Goal: Transaction & Acquisition: Purchase product/service

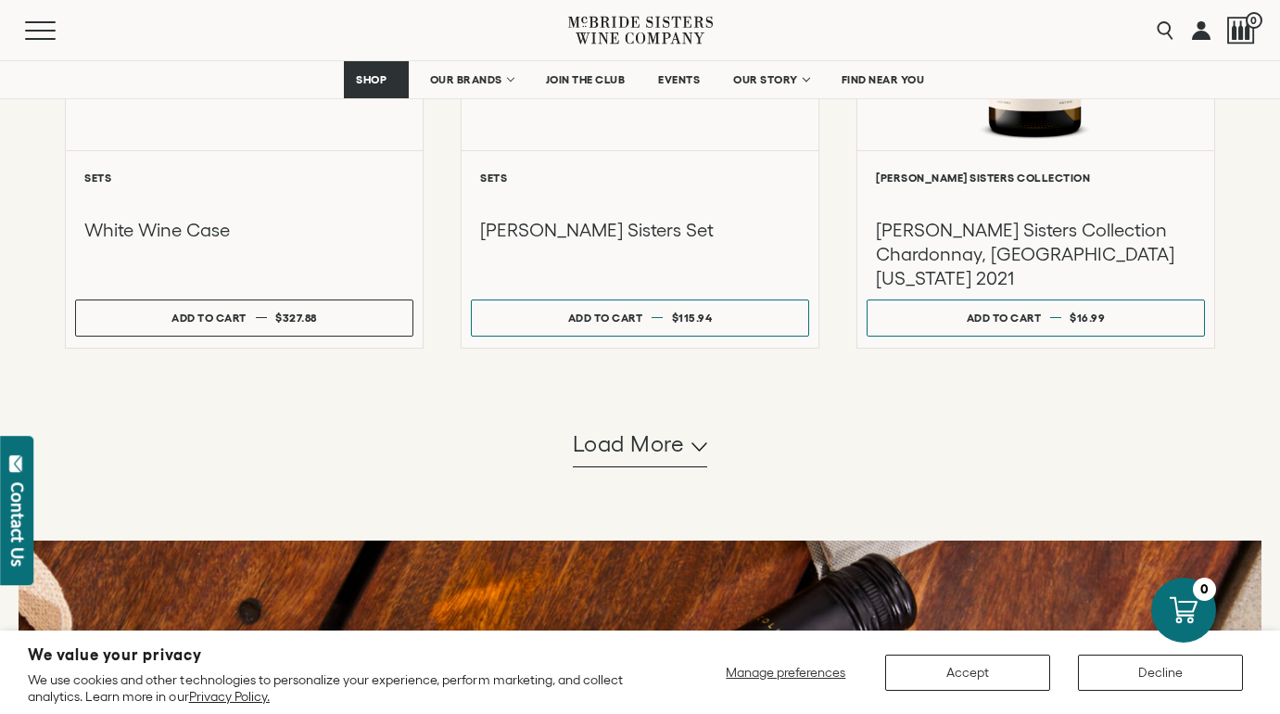
scroll to position [1916, 0]
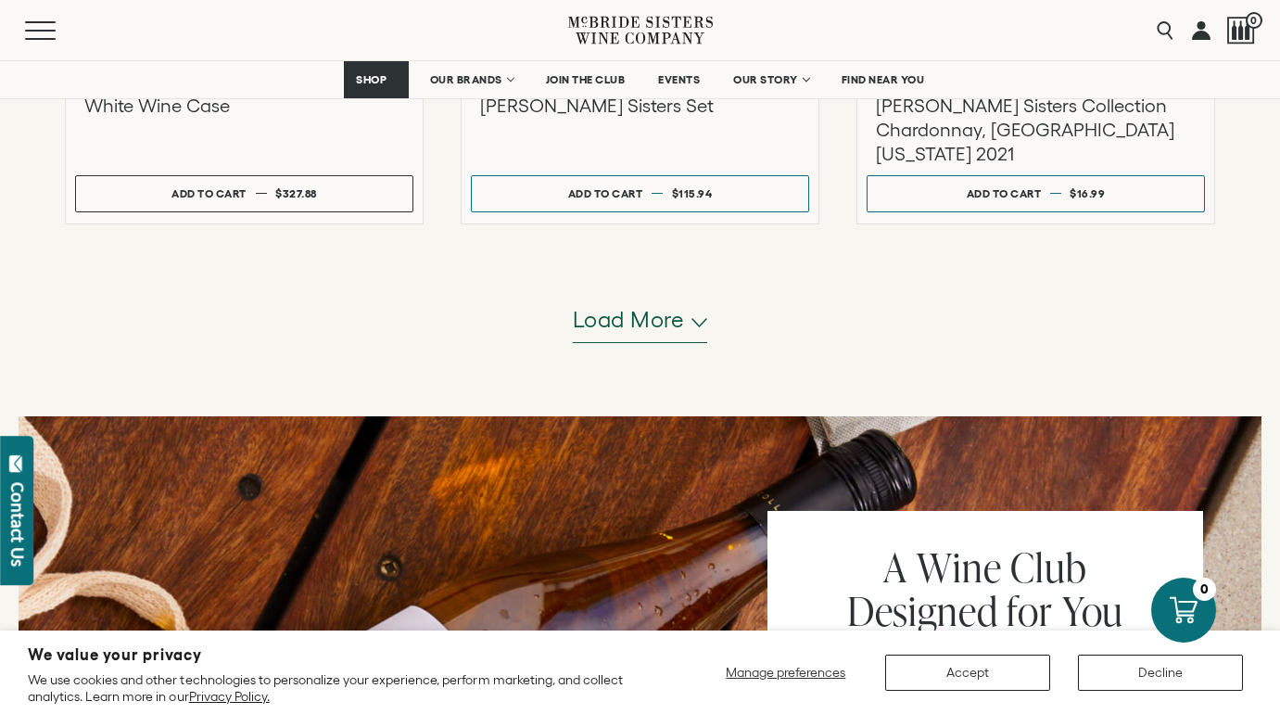
click at [619, 335] on span "Load more" at bounding box center [629, 320] width 112 height 32
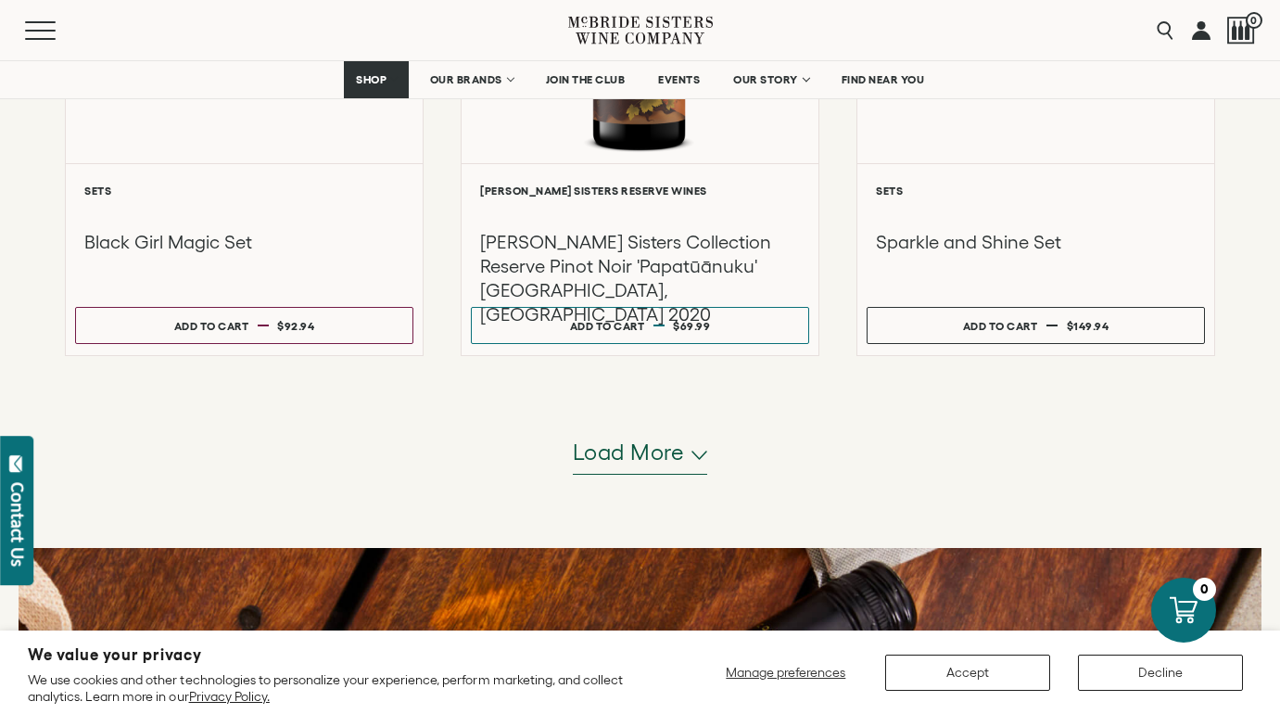
scroll to position [3770, 0]
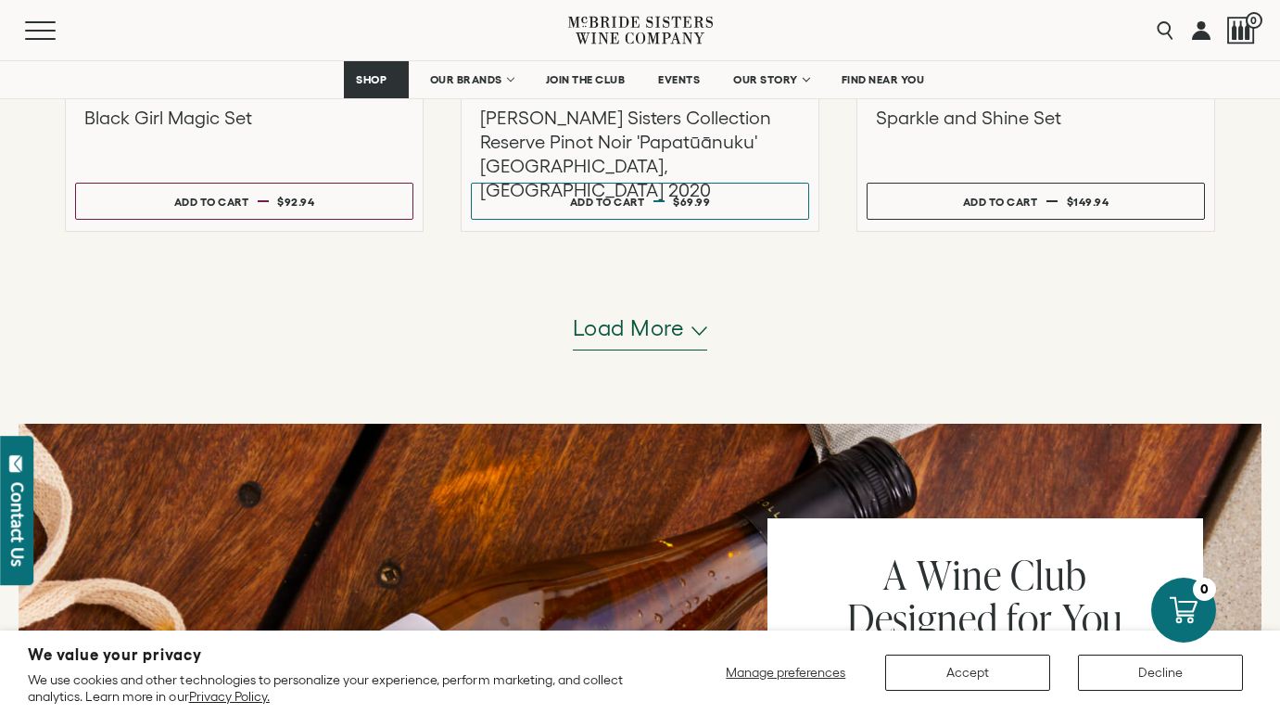
click at [629, 345] on button "Load more" at bounding box center [640, 328] width 135 height 45
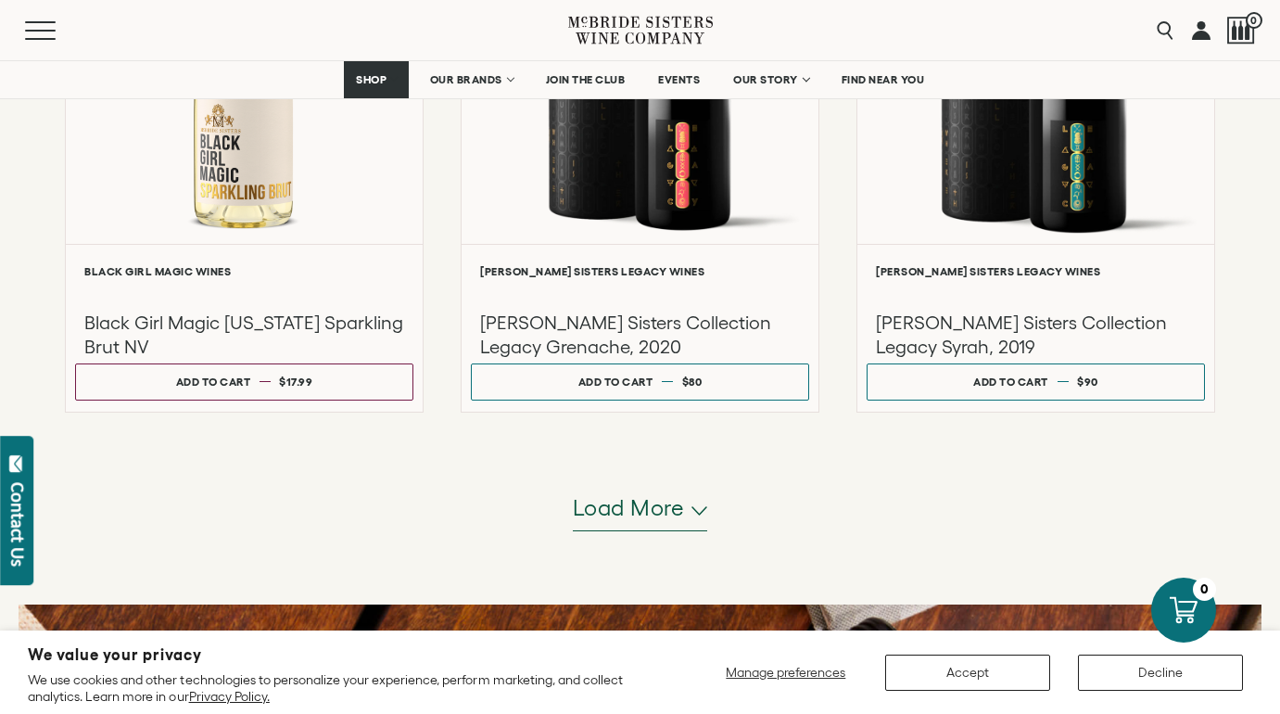
scroll to position [5810, 0]
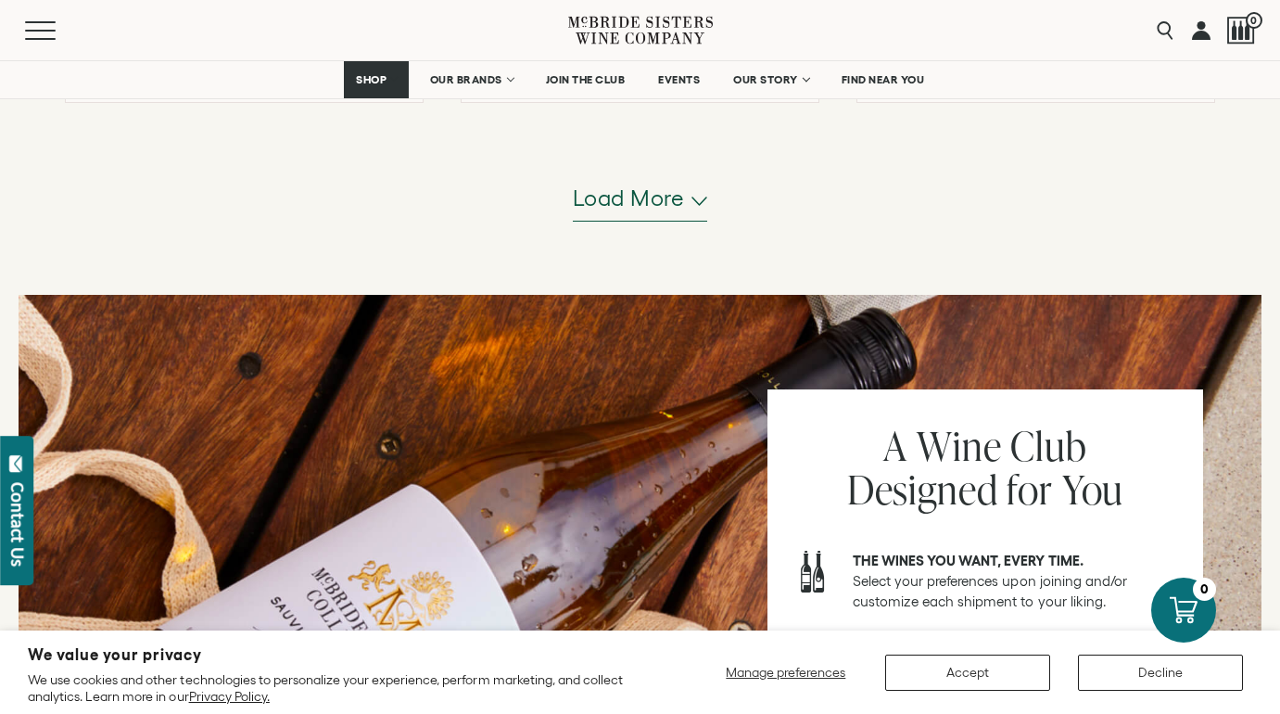
click at [631, 218] on button "Load more" at bounding box center [640, 199] width 135 height 45
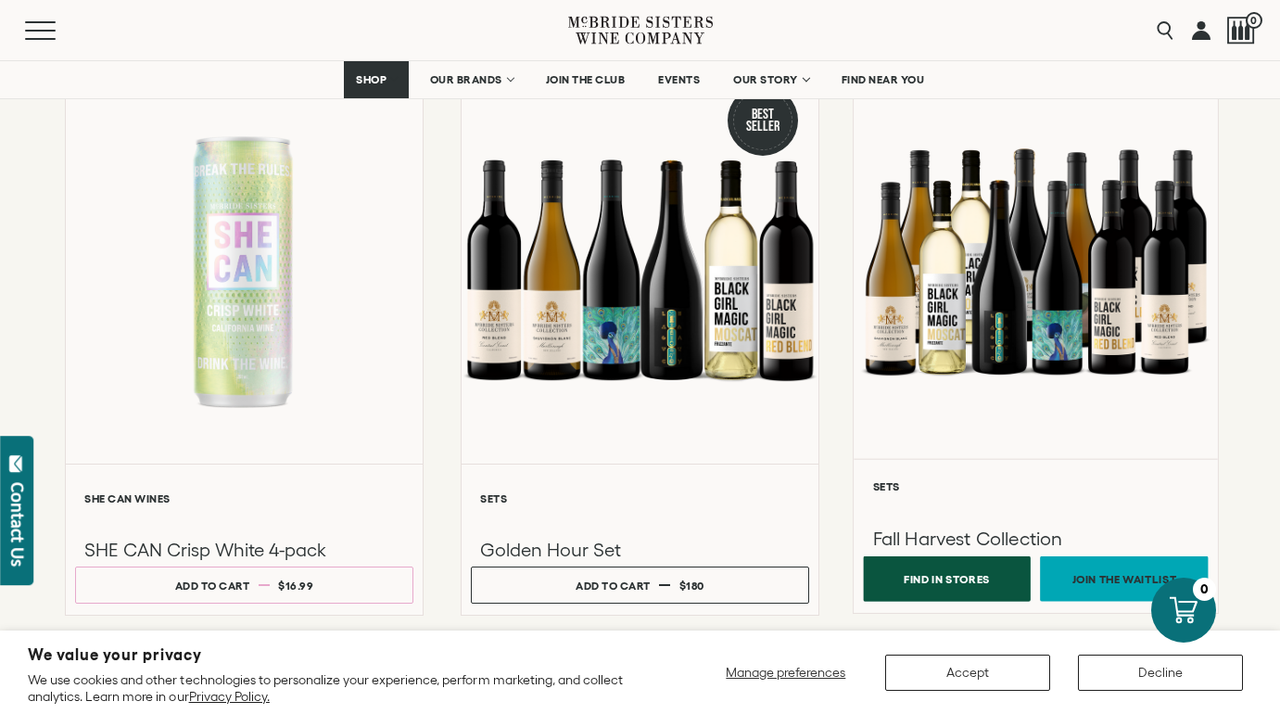
scroll to position [6427, 0]
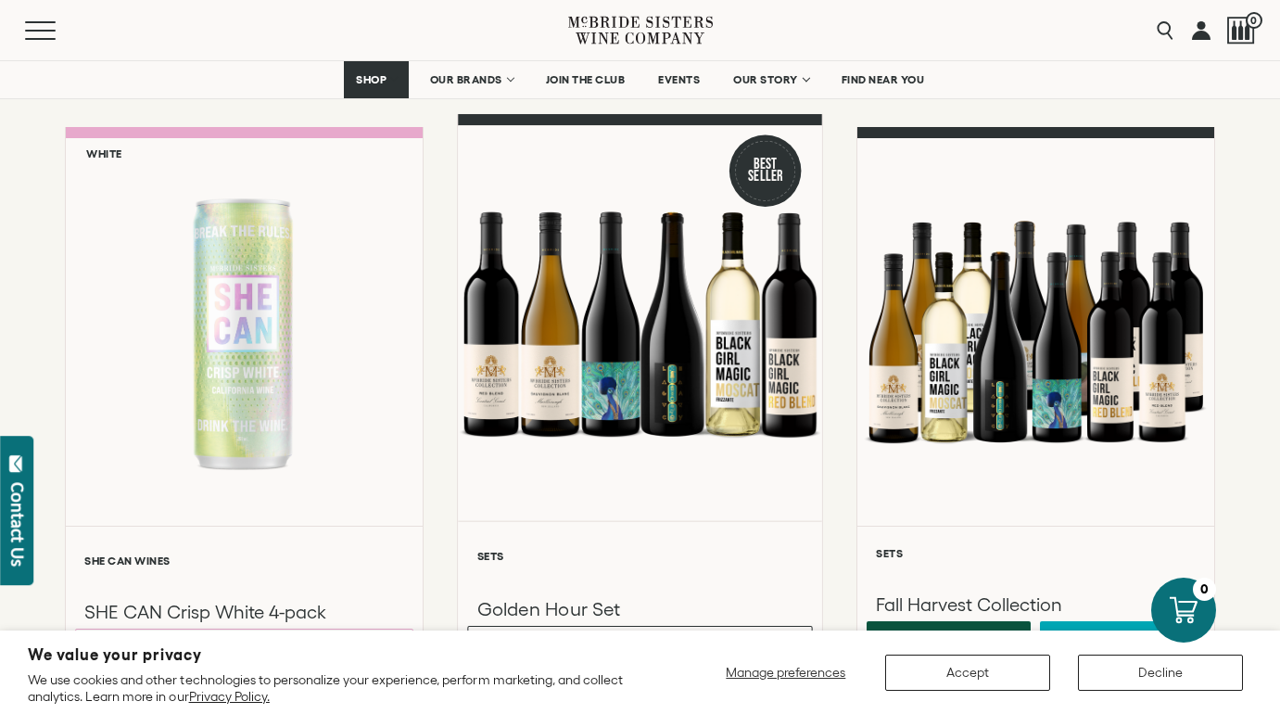
click at [568, 346] on div at bounding box center [640, 322] width 364 height 395
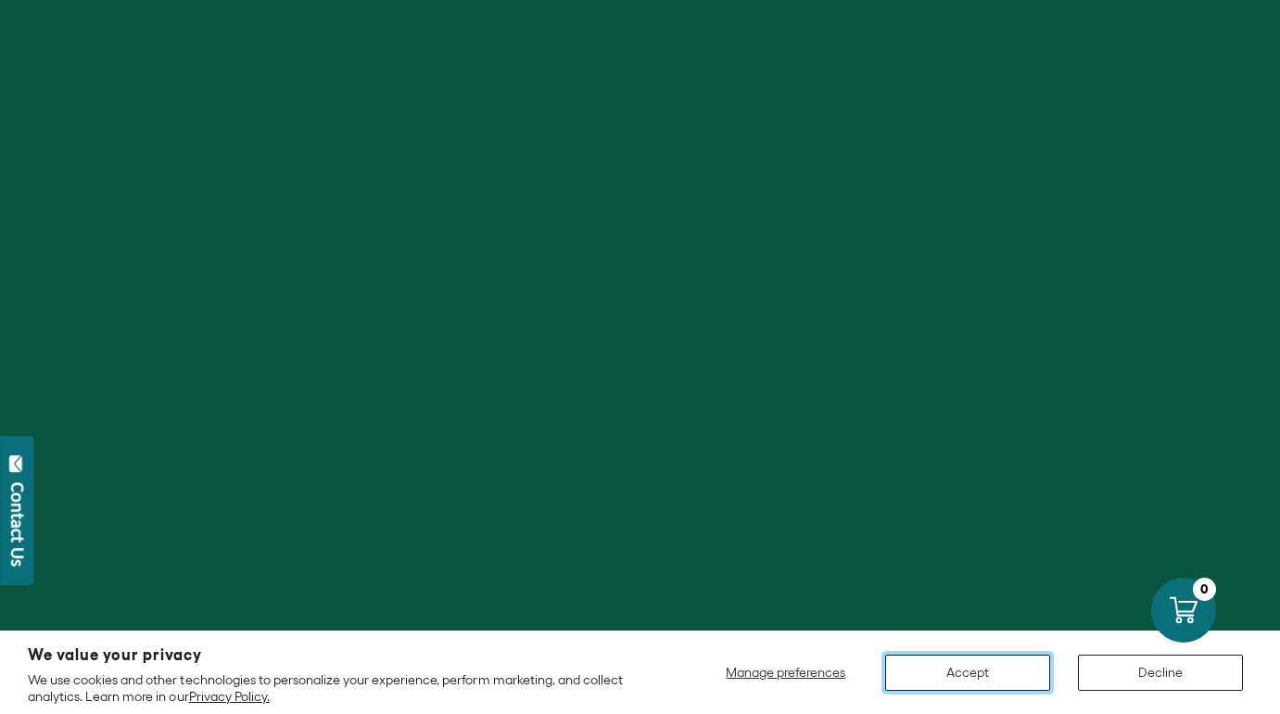
click at [960, 674] on button "Accept" at bounding box center [967, 673] width 165 height 36
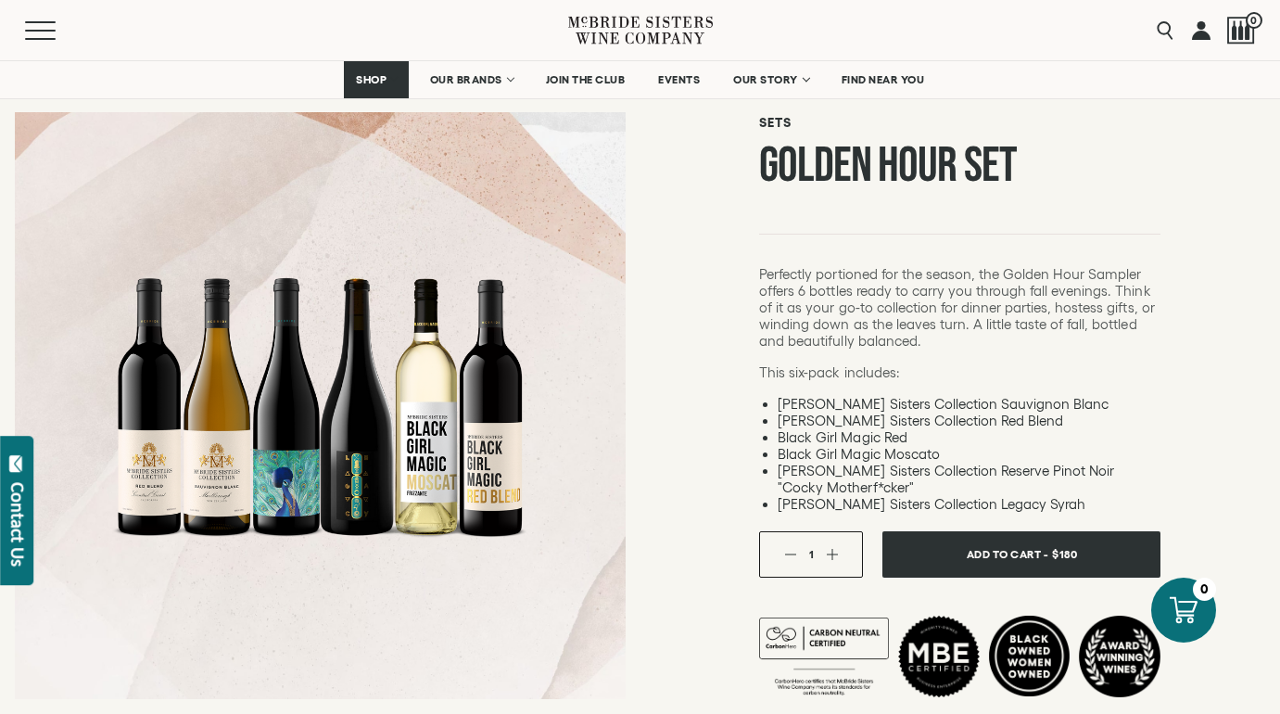
scroll to position [248, 0]
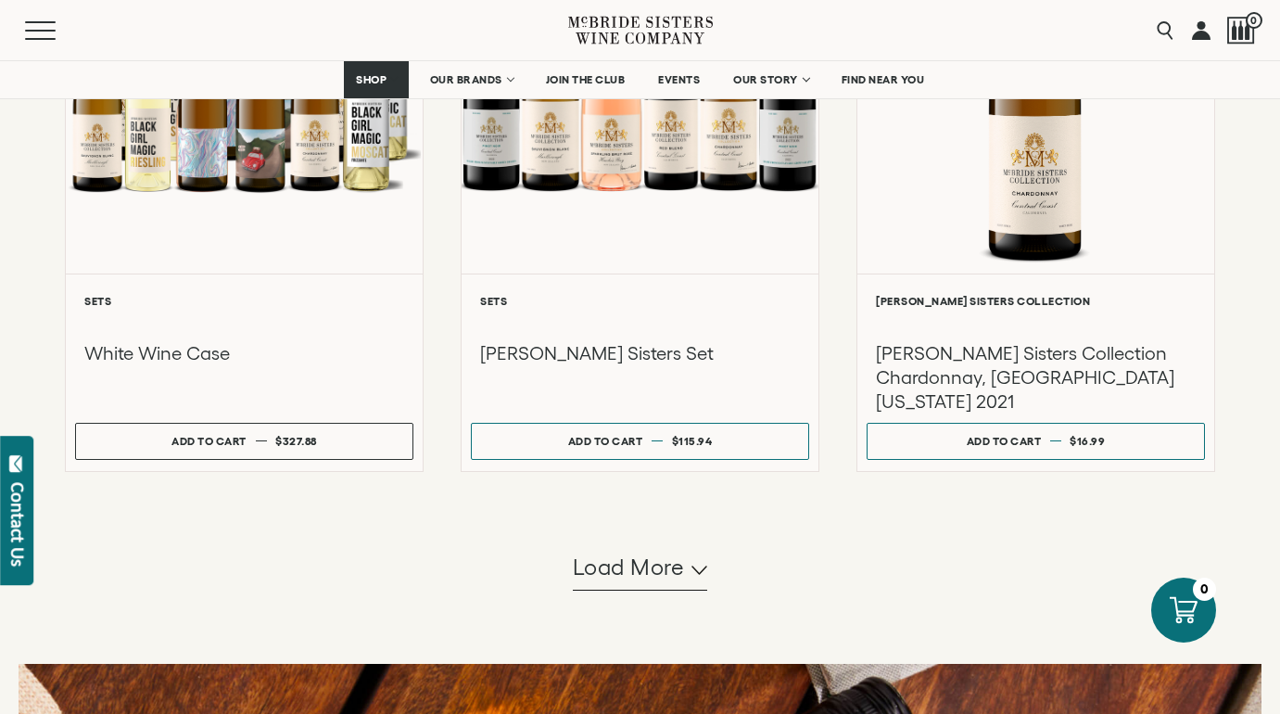
scroll to position [1731, 0]
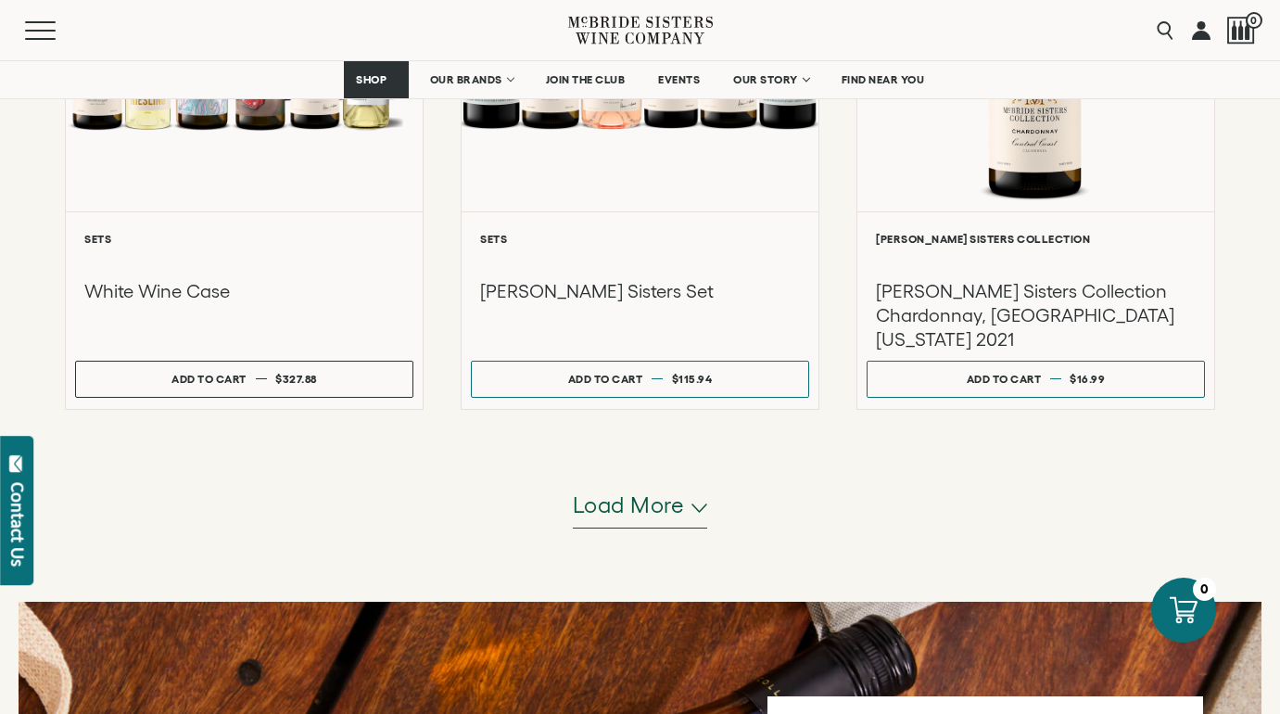
click at [621, 525] on button "Load more" at bounding box center [640, 506] width 135 height 45
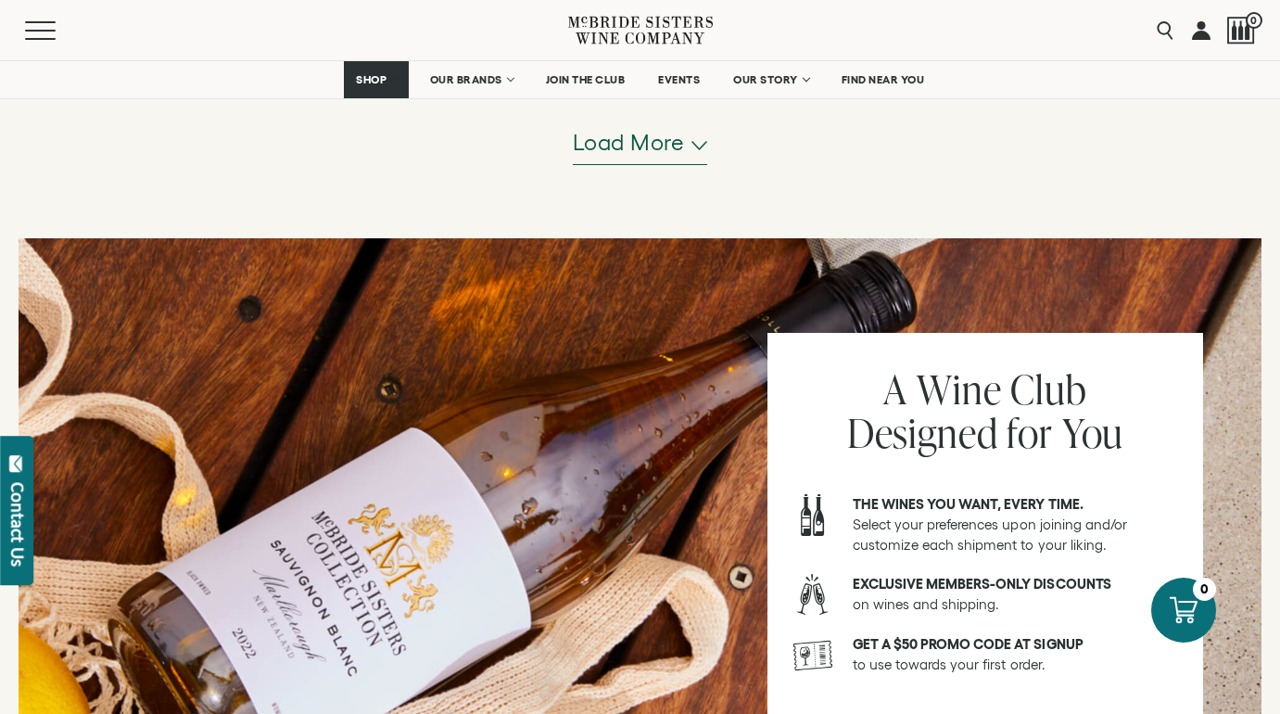
scroll to position [3833, 0]
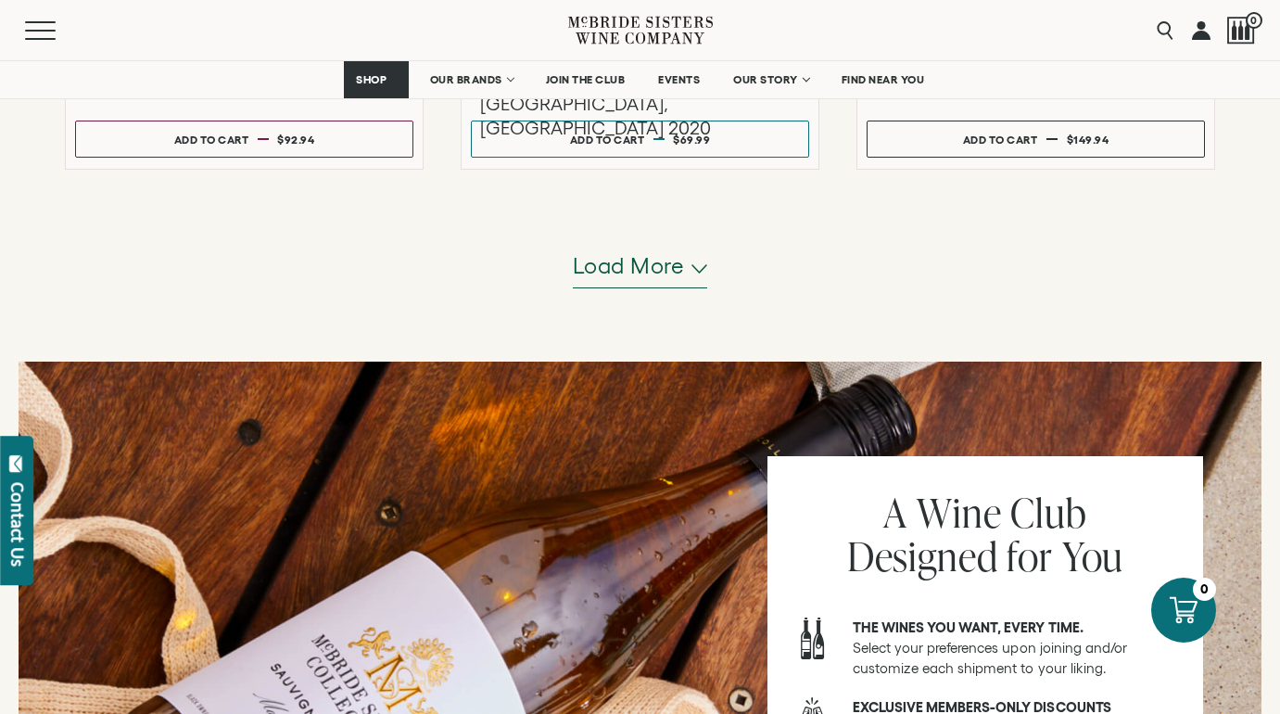
click at [625, 283] on button "Load more" at bounding box center [640, 266] width 135 height 45
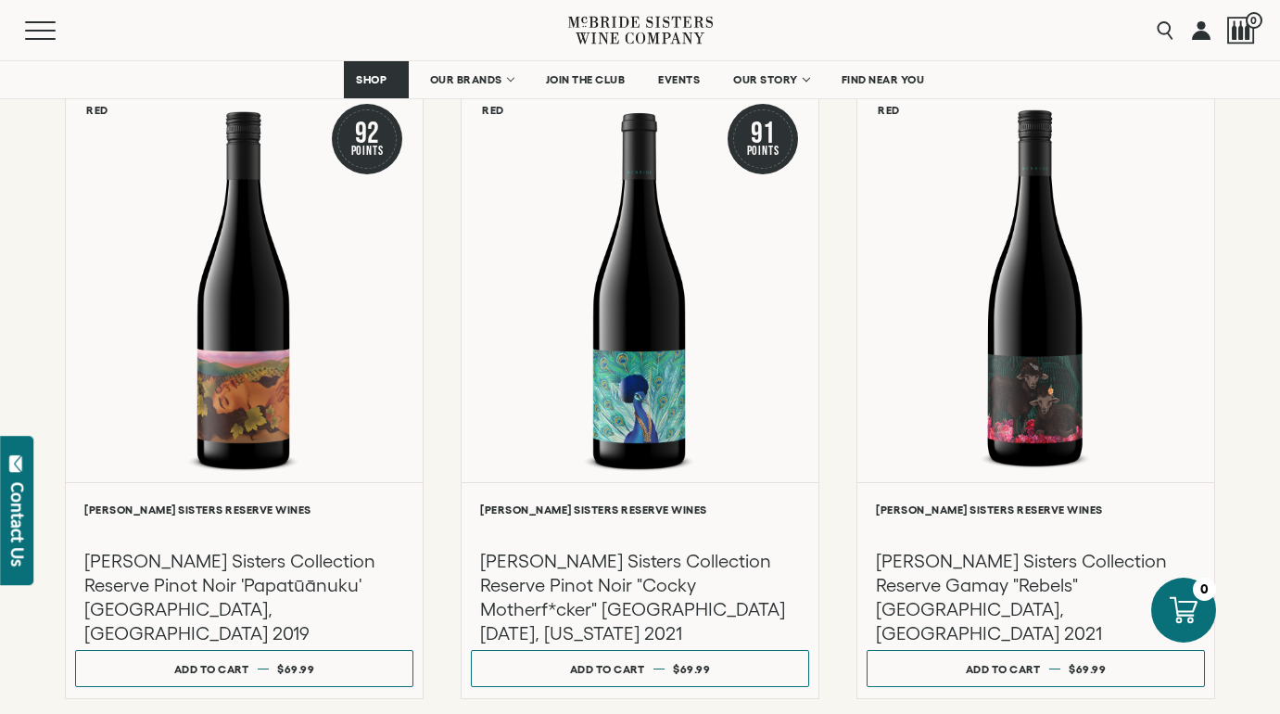
scroll to position [4018, 0]
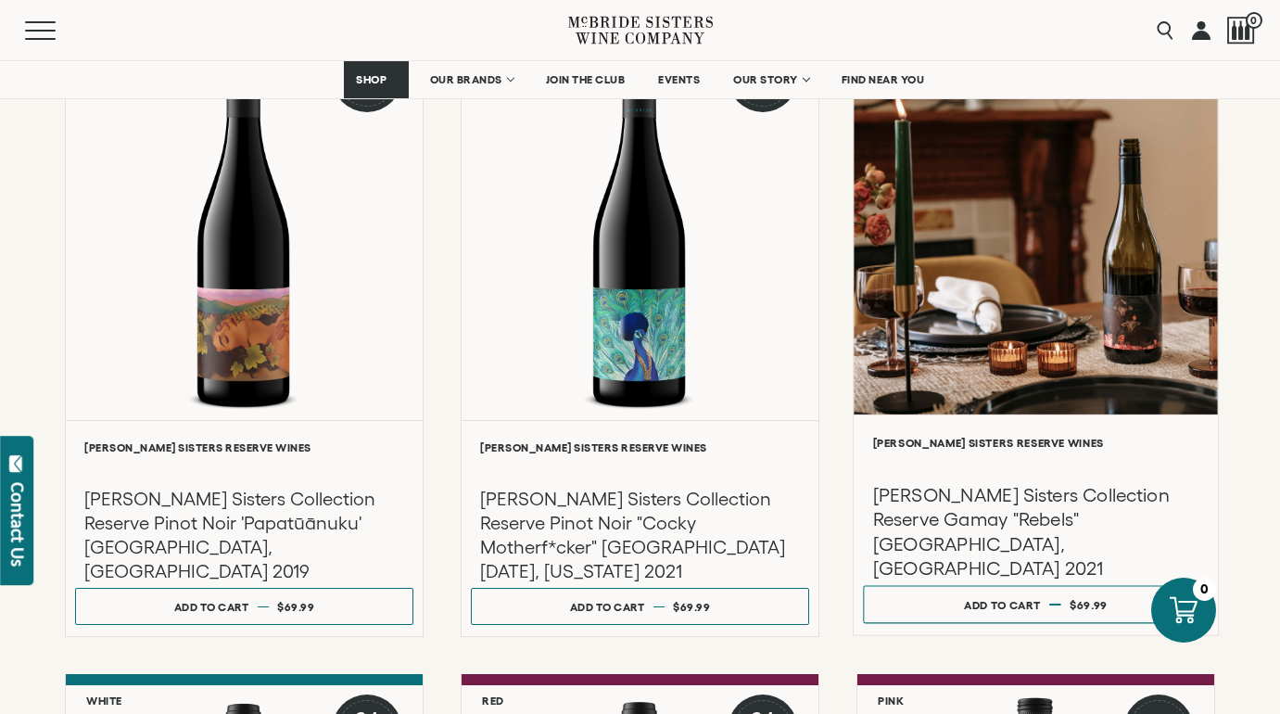
click at [934, 371] on div at bounding box center [1036, 216] width 364 height 395
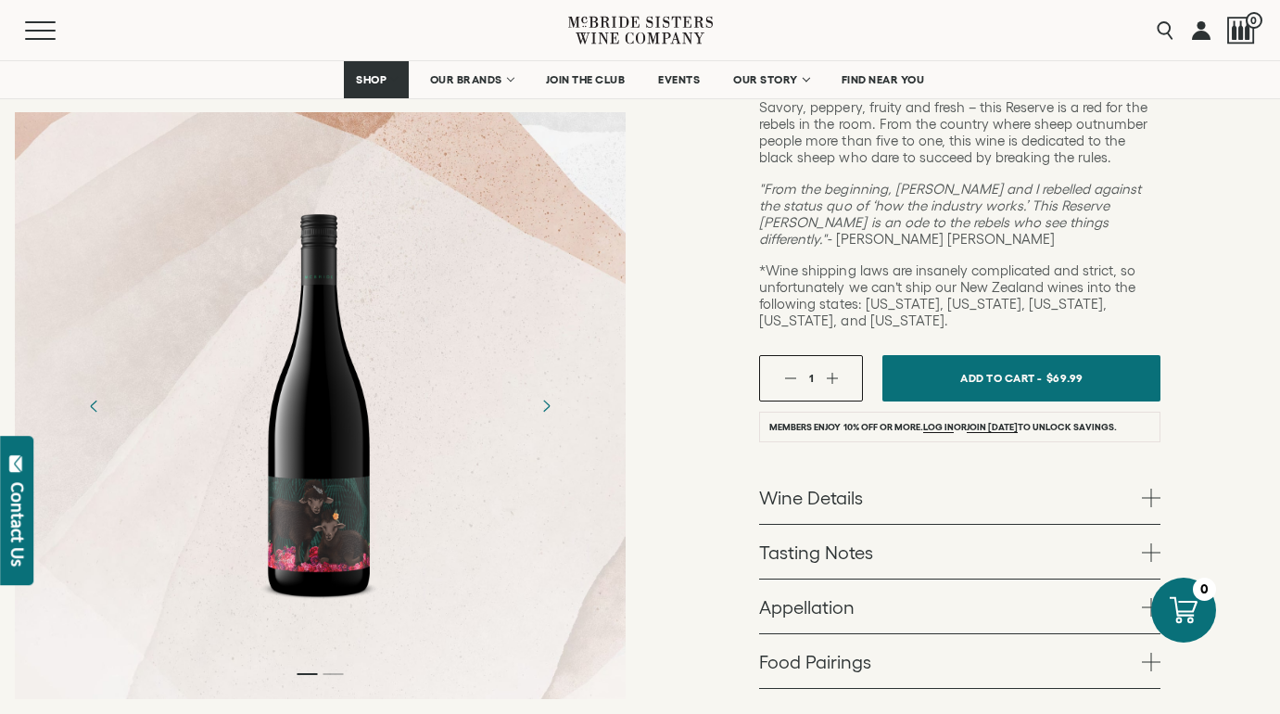
scroll to position [618, 0]
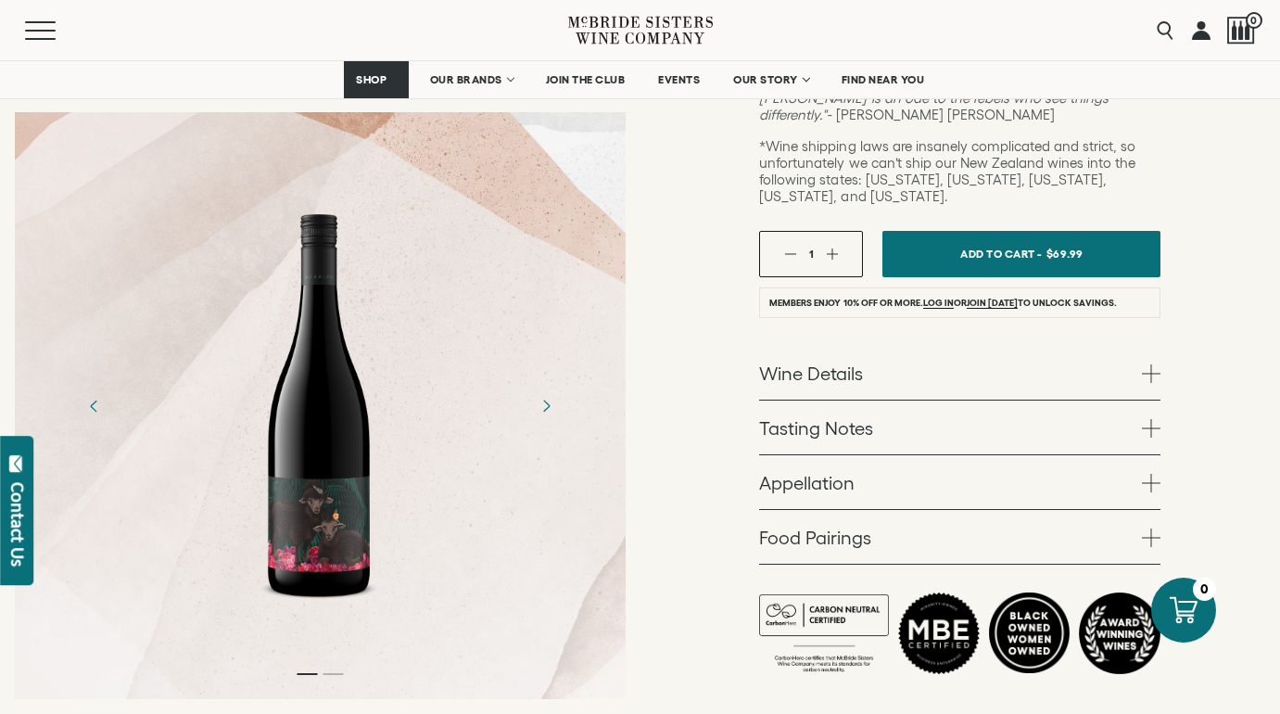
click at [1150, 364] on span at bounding box center [1151, 373] width 19 height 19
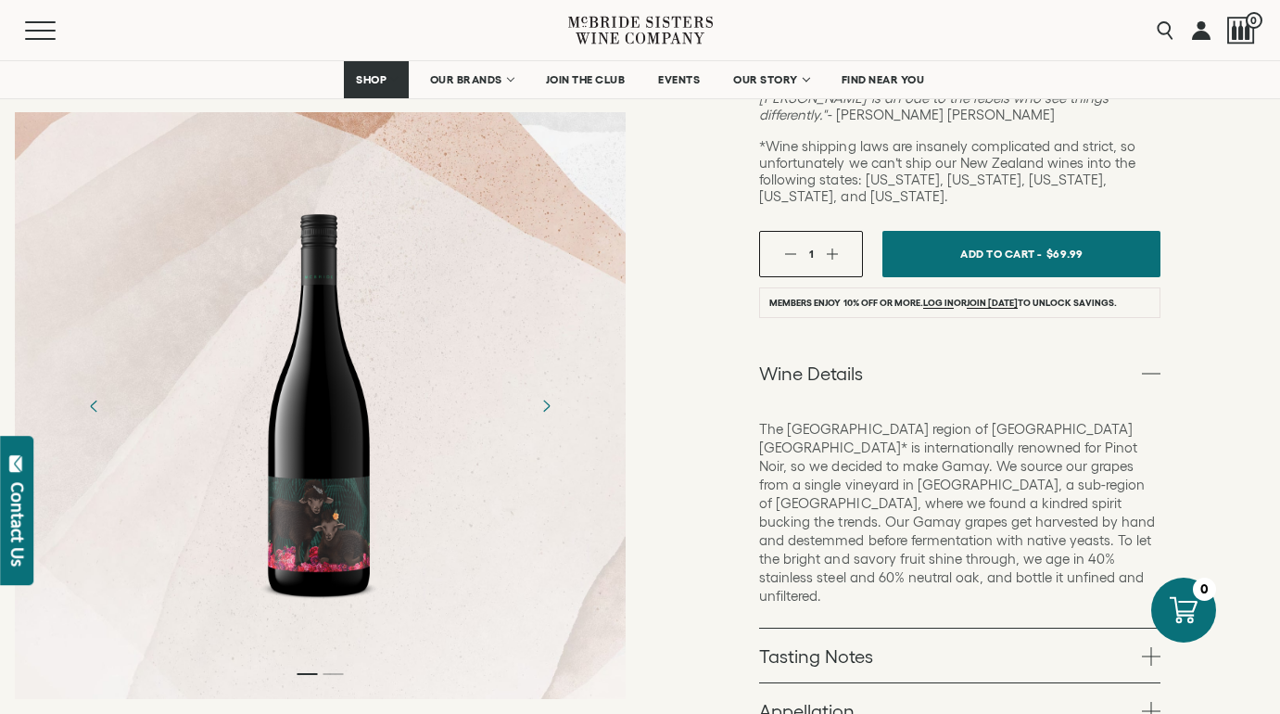
click at [1152, 364] on span at bounding box center [1151, 373] width 19 height 19
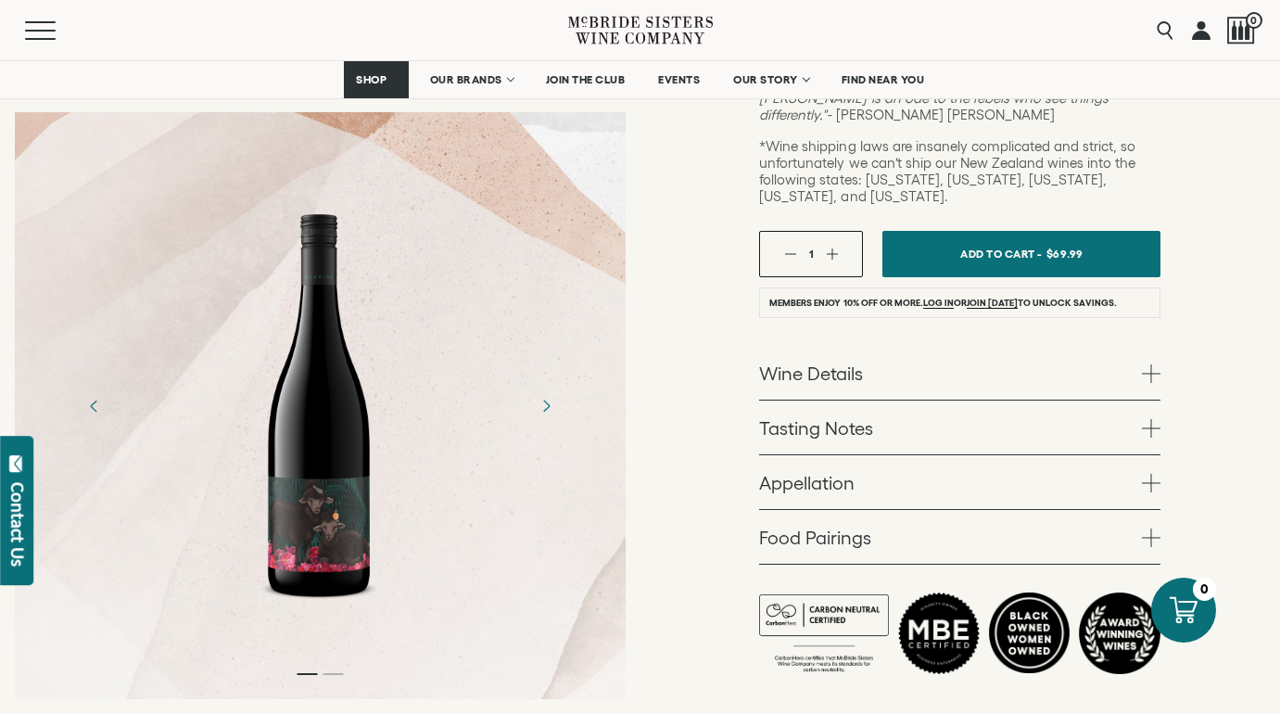
click at [1151, 419] on span at bounding box center [1151, 428] width 19 height 19
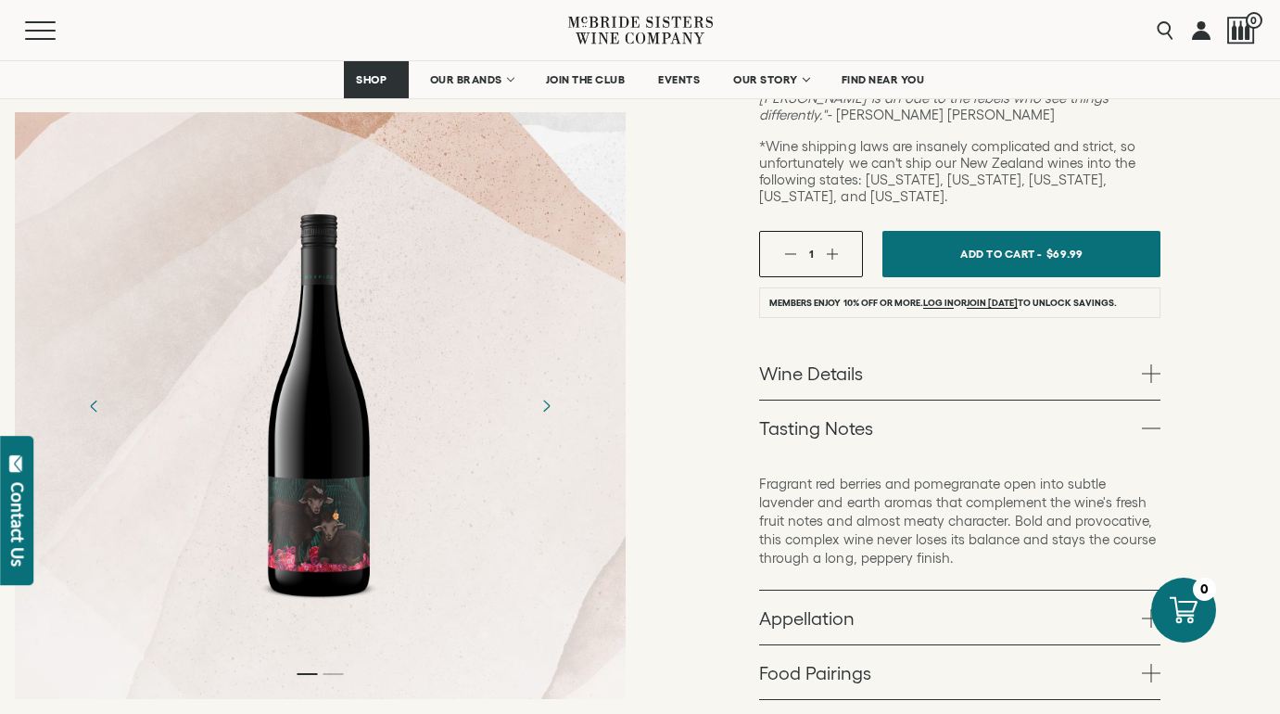
click at [1151, 419] on span at bounding box center [1151, 428] width 19 height 19
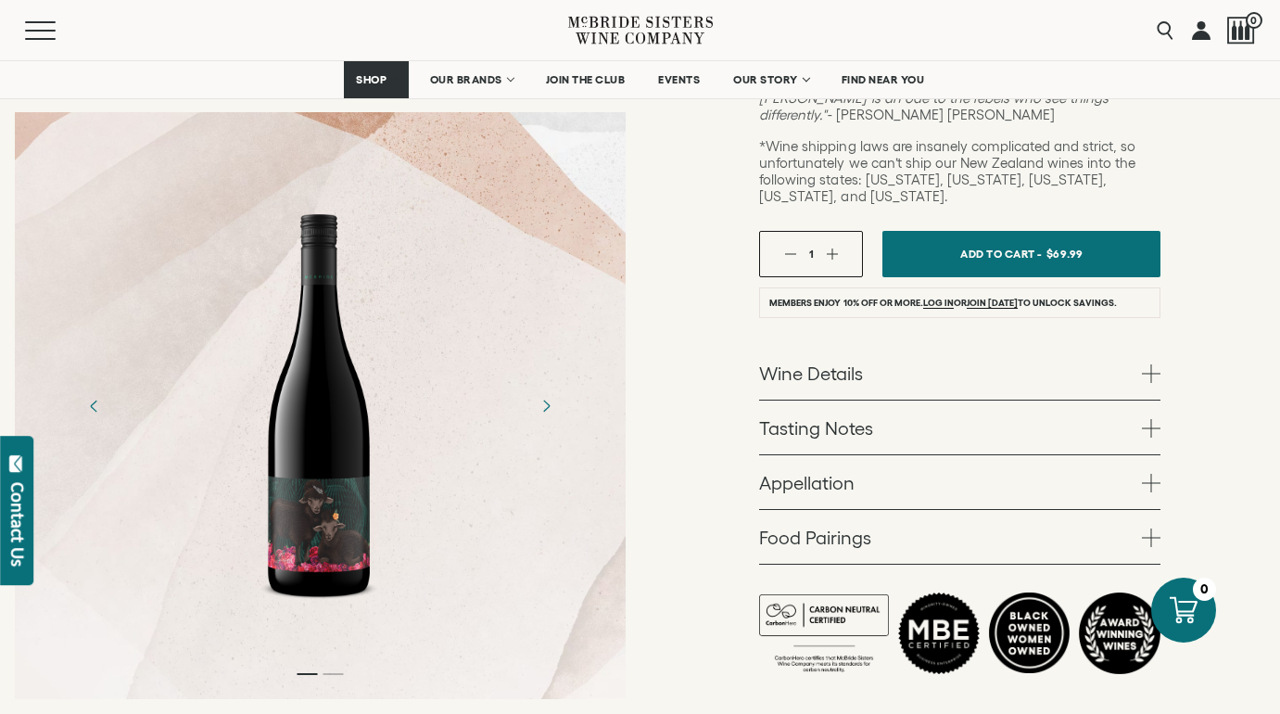
click at [1151, 474] on span at bounding box center [1151, 483] width 19 height 19
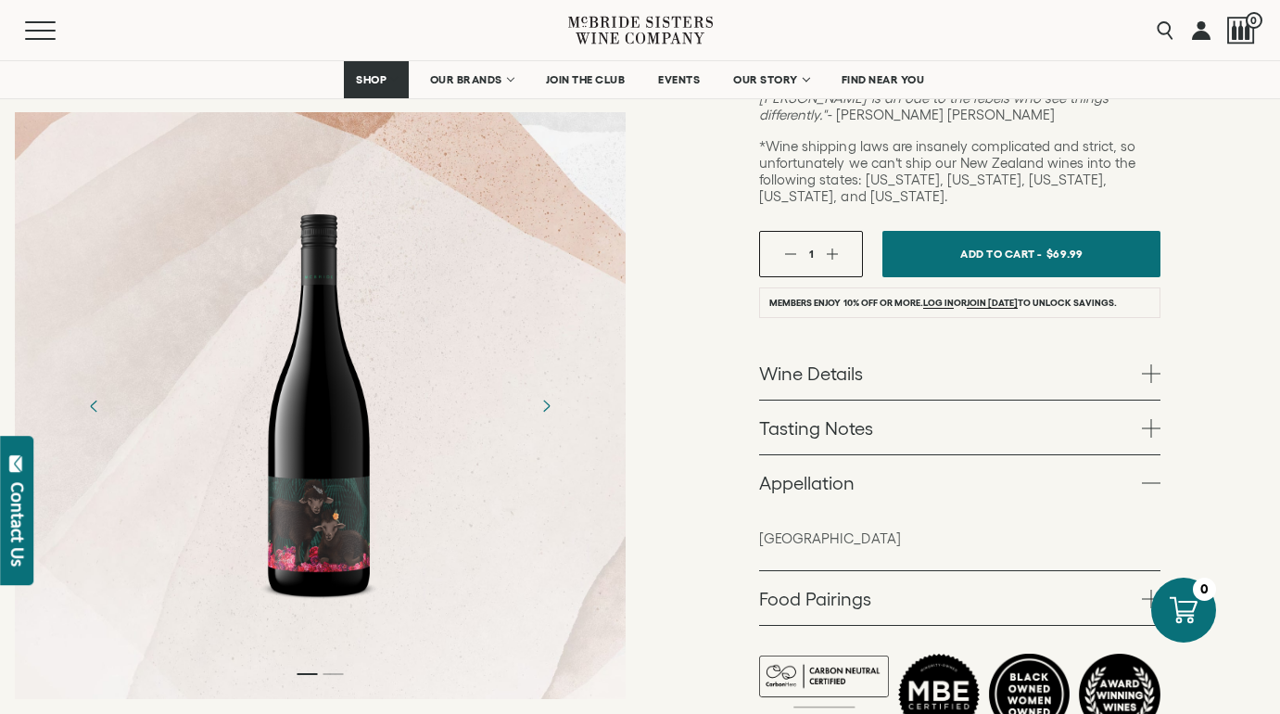
click at [1151, 474] on span at bounding box center [1151, 483] width 19 height 19
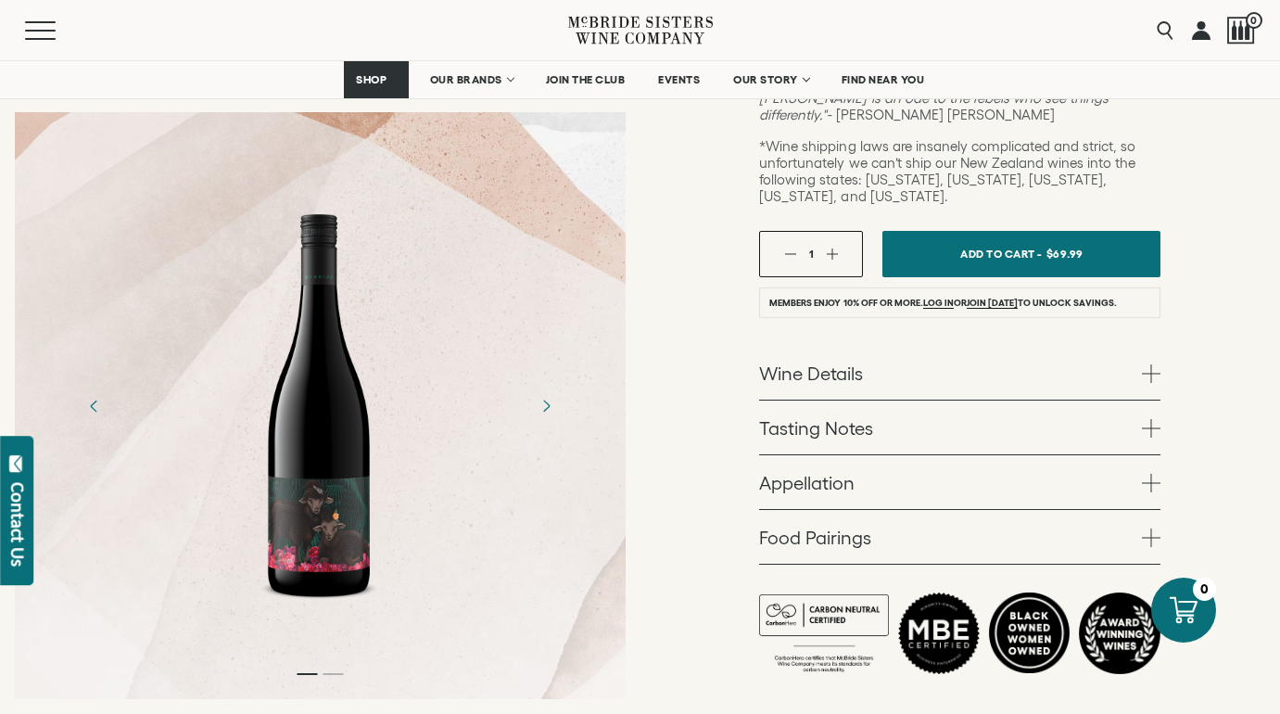
click at [1152, 528] on span at bounding box center [1151, 537] width 19 height 19
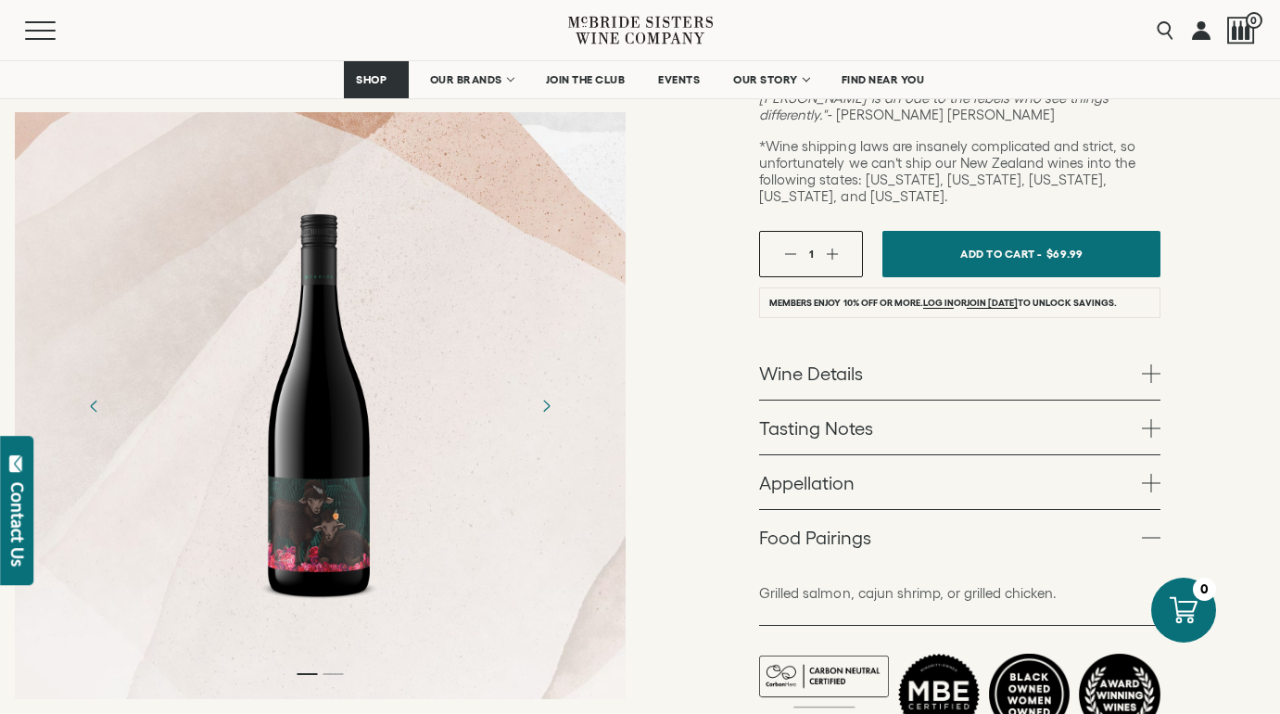
click at [1152, 528] on span at bounding box center [1151, 537] width 19 height 19
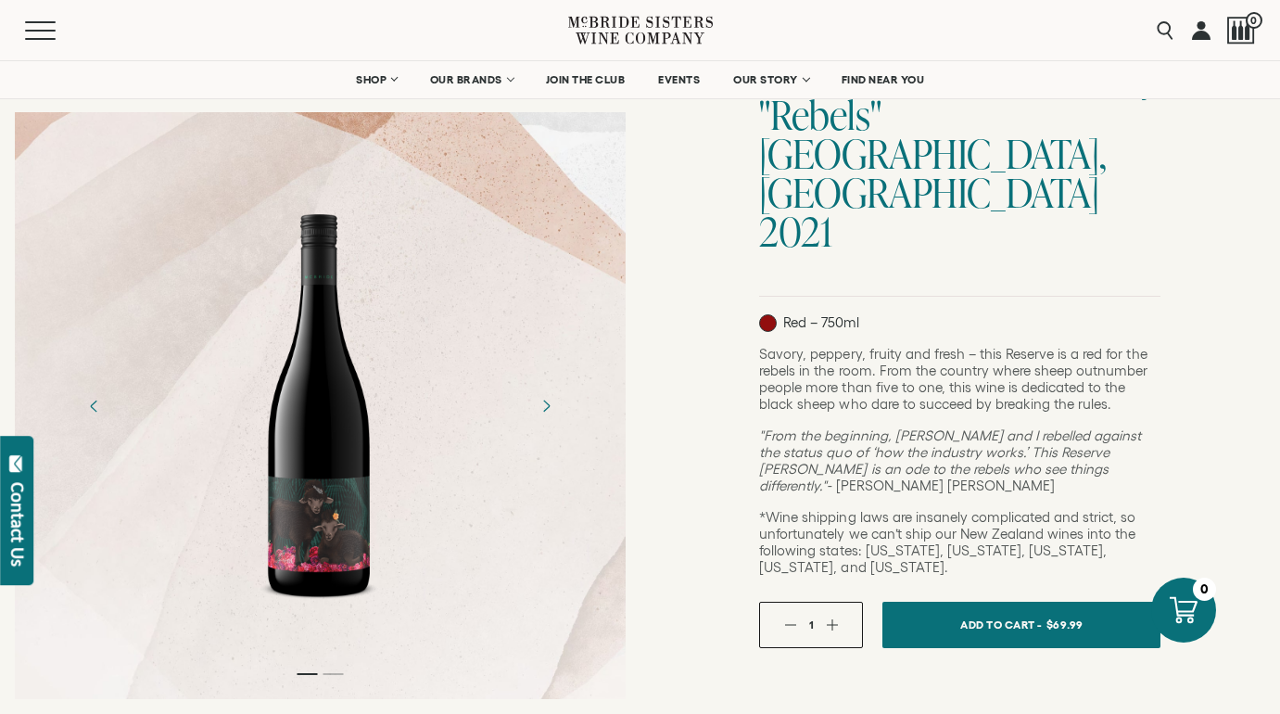
scroll to position [0, 0]
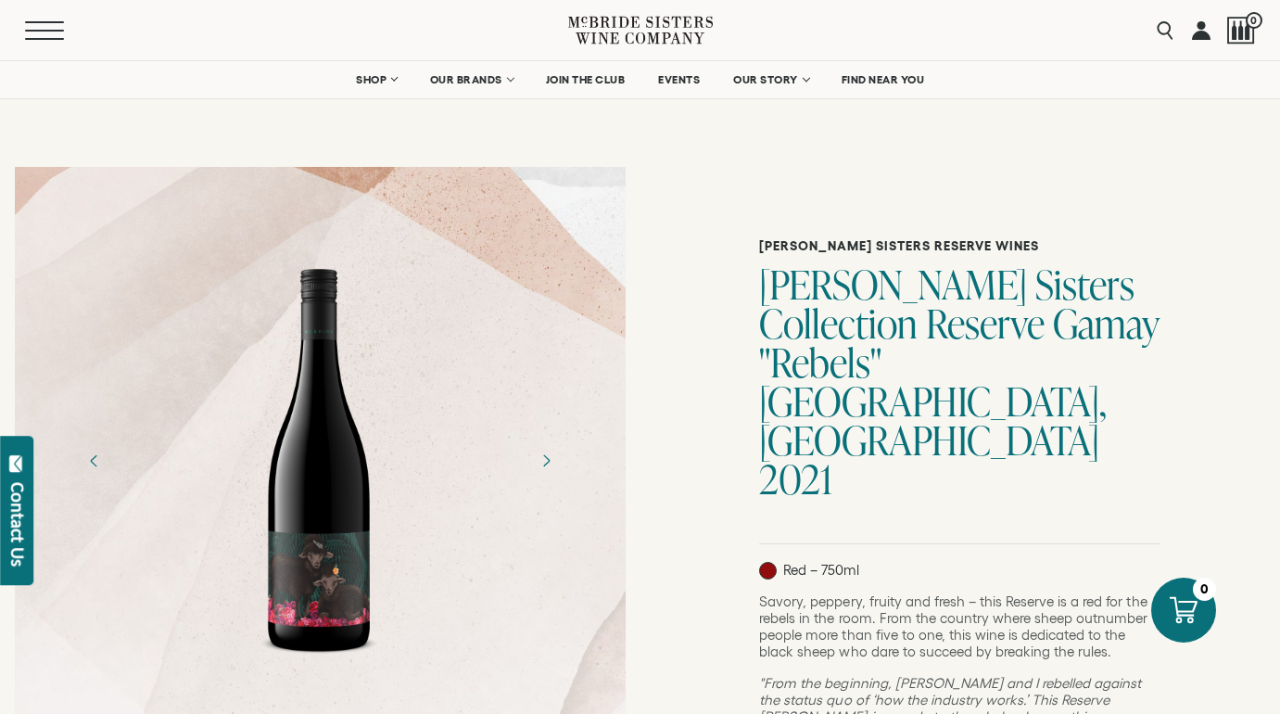
click at [41, 28] on button "Menu" at bounding box center [58, 30] width 67 height 19
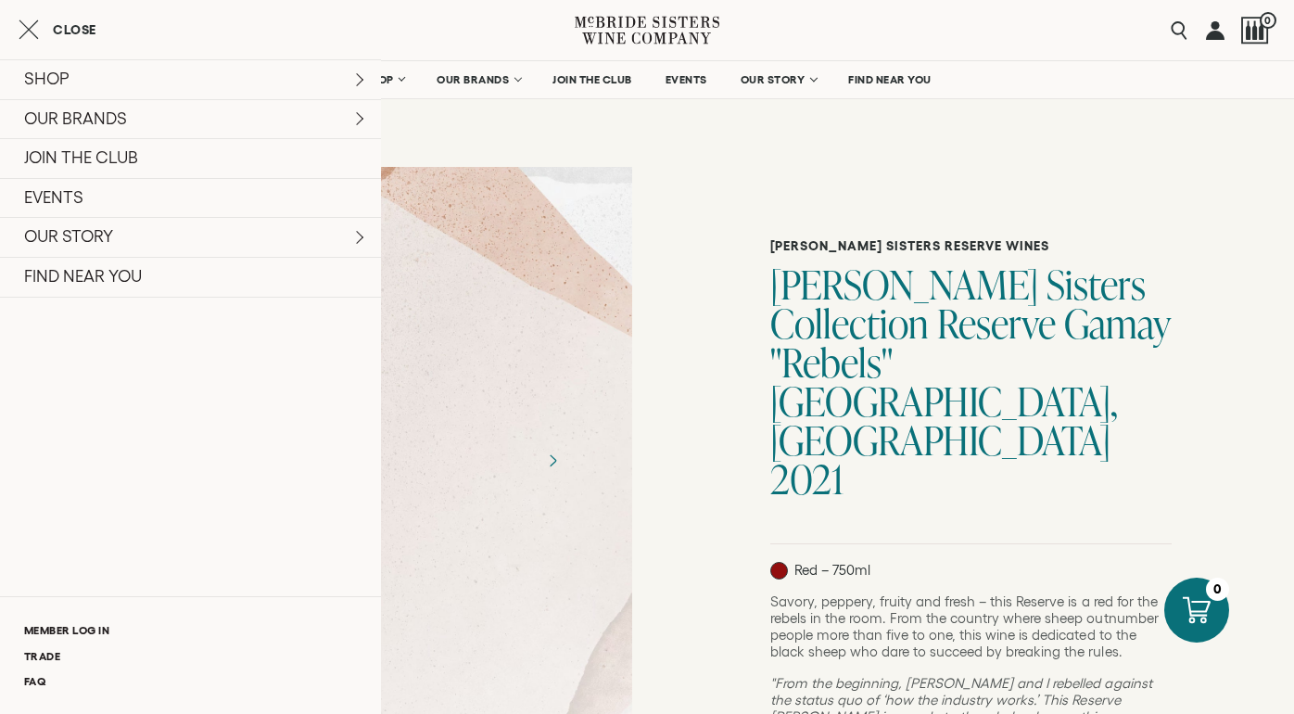
click at [26, 31] on icon "Close cart" at bounding box center [29, 30] width 20 height 22
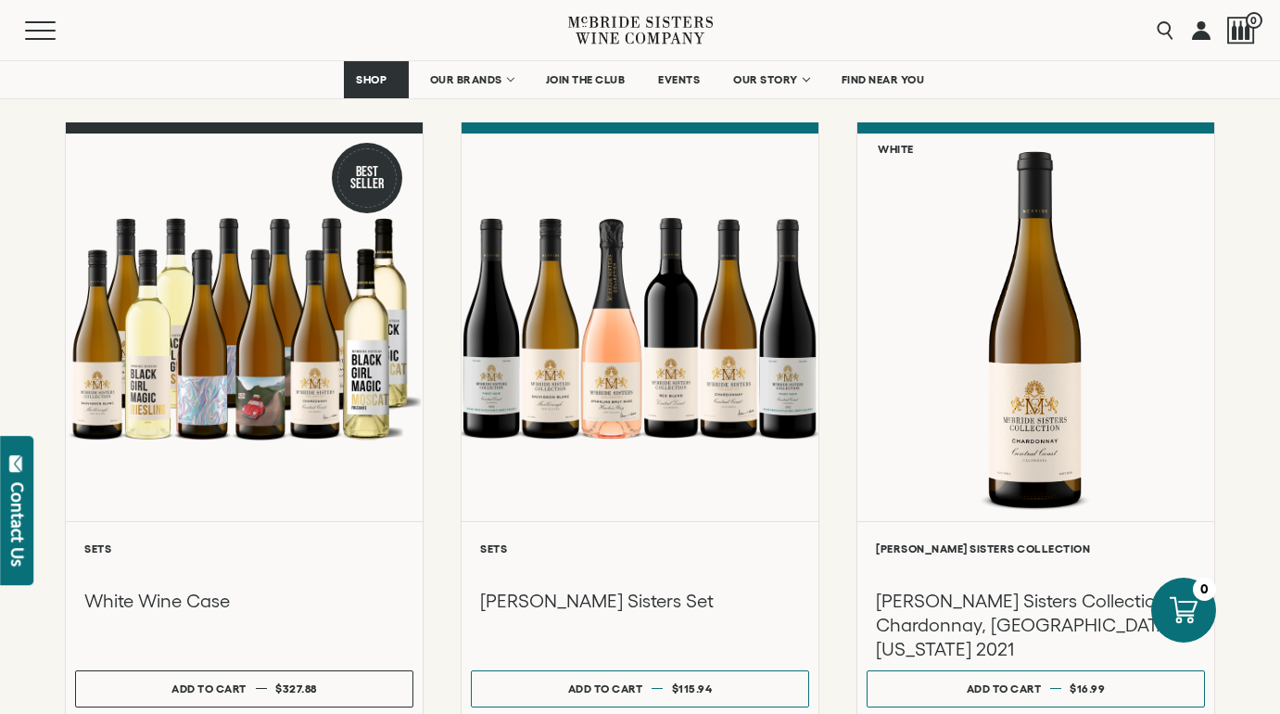
scroll to position [1483, 0]
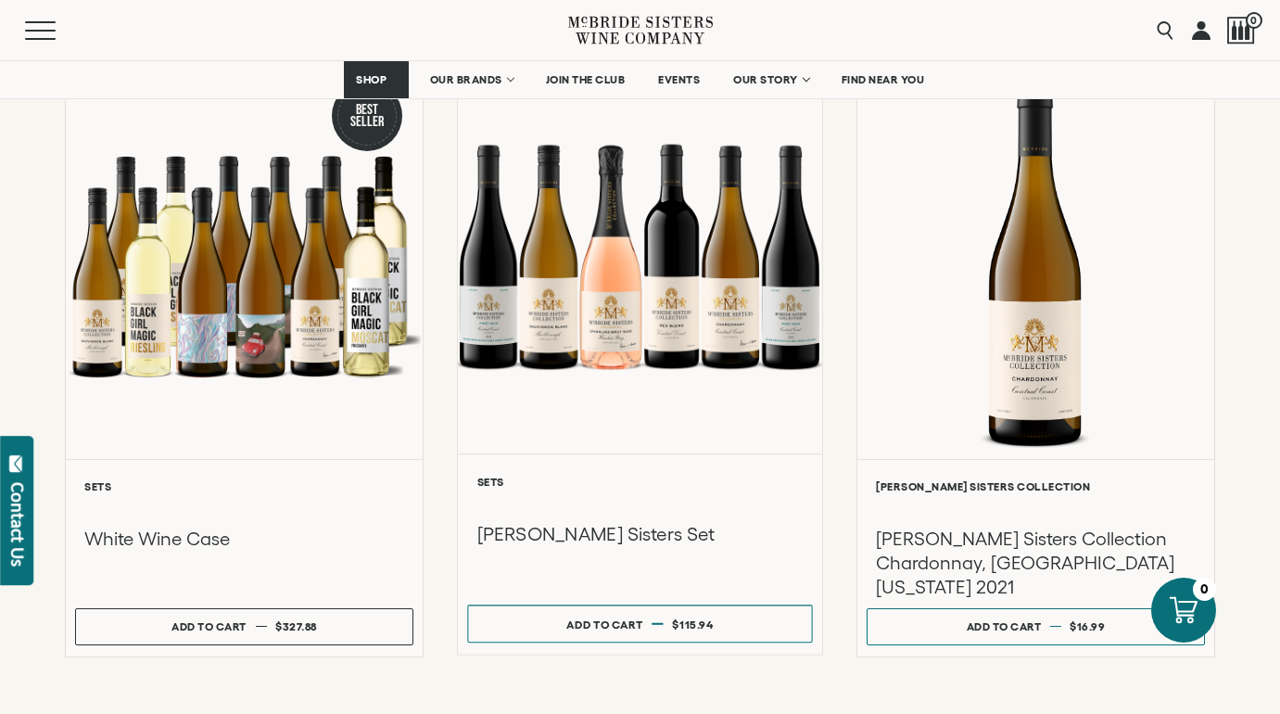
click at [585, 406] on div at bounding box center [640, 255] width 364 height 395
